Goal: Find specific page/section: Find specific page/section

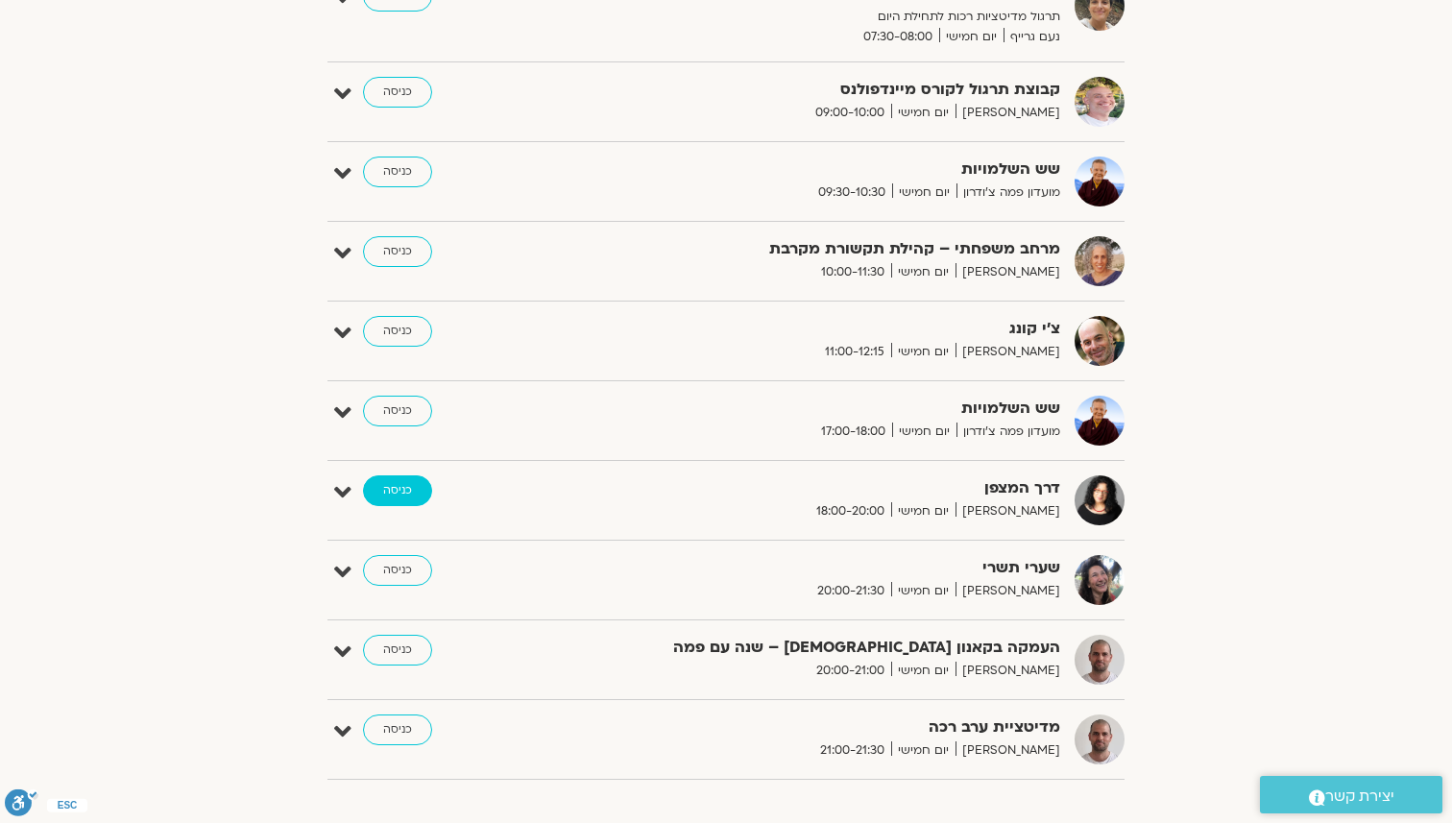
click at [387, 479] on link "כניסה" at bounding box center [397, 490] width 69 height 31
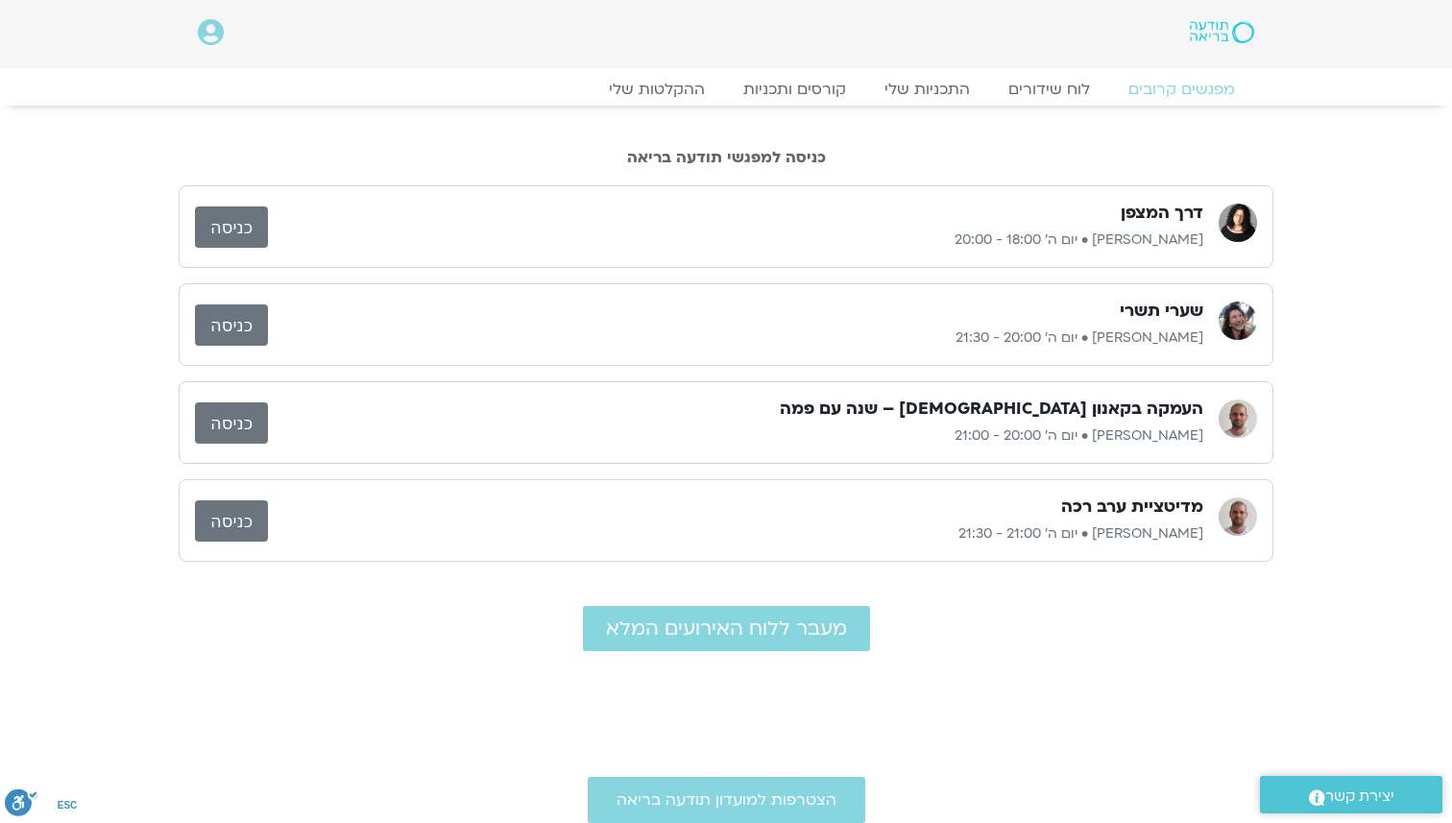
click at [250, 212] on link "כניסה" at bounding box center [231, 226] width 73 height 41
click at [255, 216] on link "כניסה" at bounding box center [231, 226] width 73 height 41
